Goal: Transaction & Acquisition: Purchase product/service

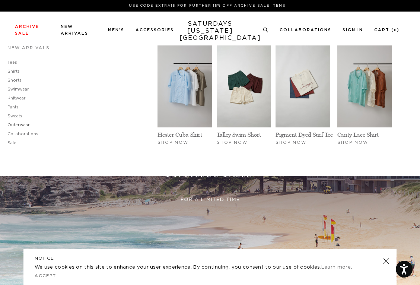
click at [20, 124] on link "Outerwear" at bounding box center [18, 125] width 22 height 4
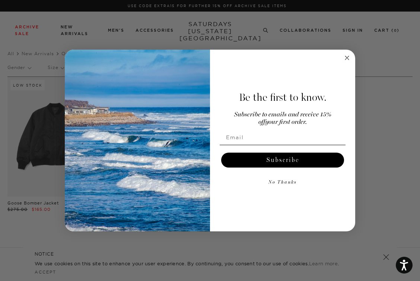
click at [349, 62] on circle "Close dialog" at bounding box center [347, 57] width 9 height 9
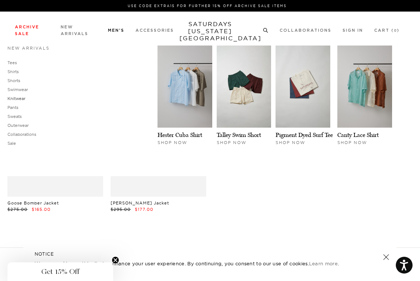
click at [13, 99] on link "Knitwear" at bounding box center [16, 98] width 18 height 5
